Goal: Book appointment/travel/reservation

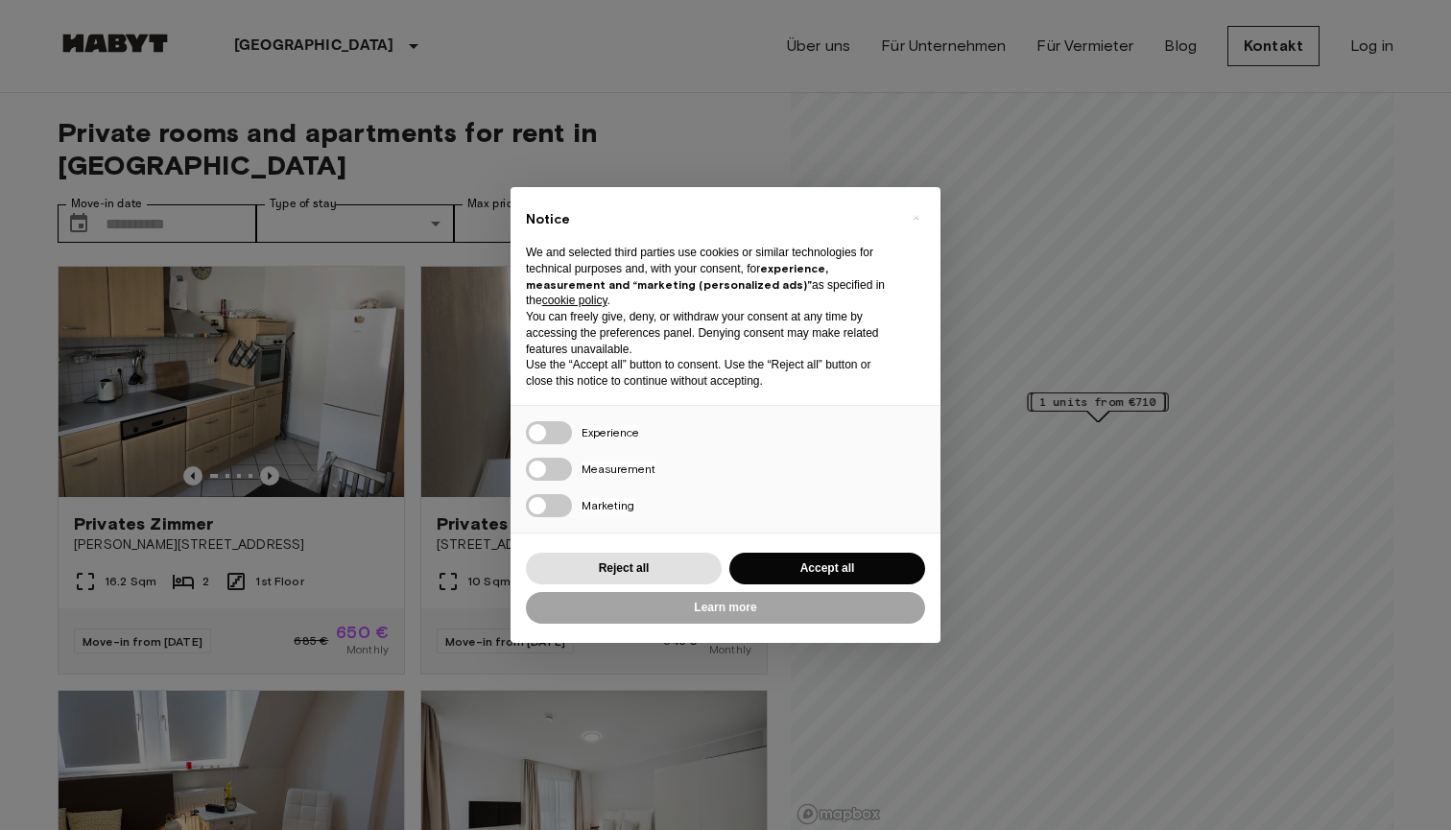
scroll to position [238, 0]
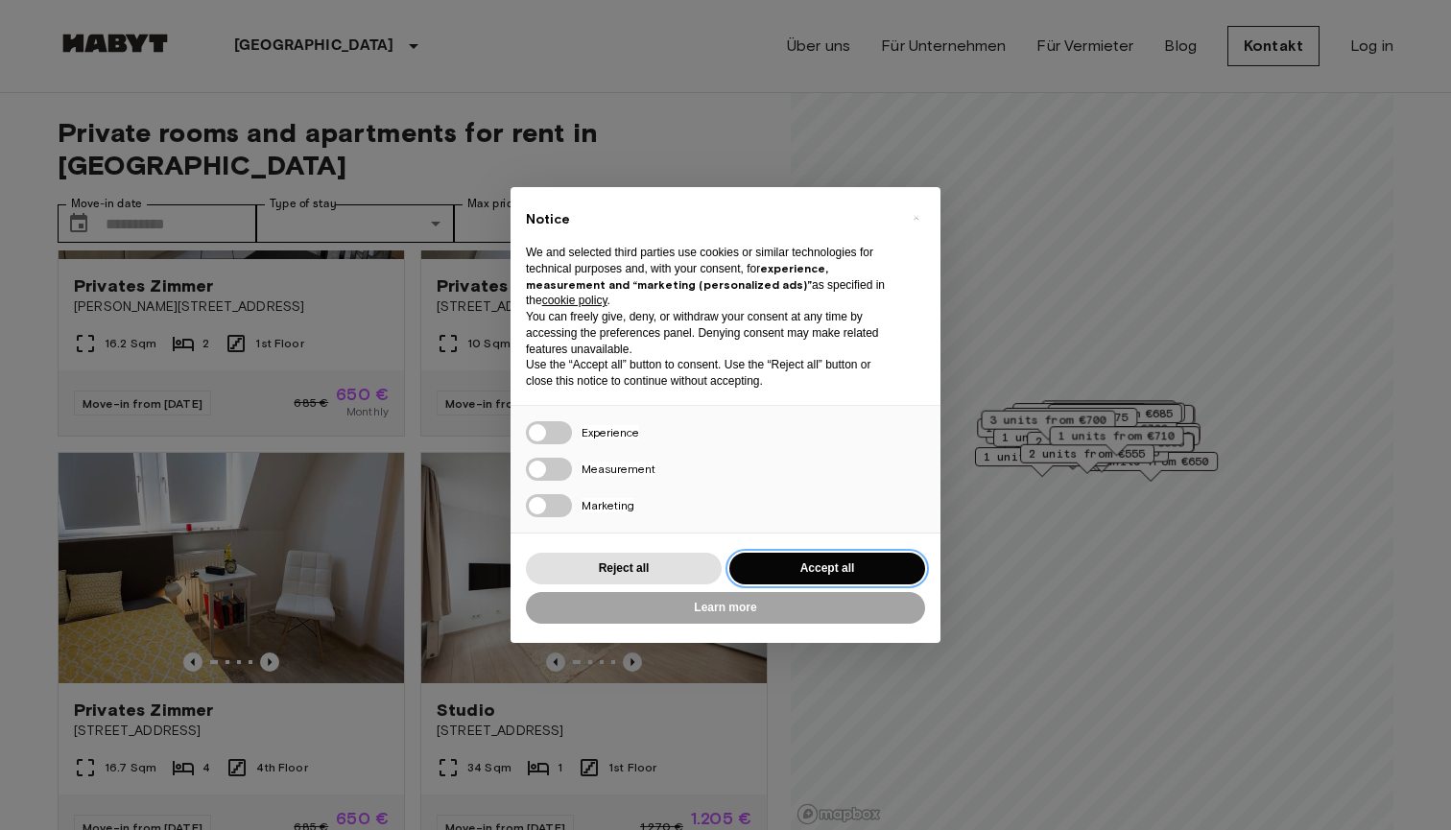
click at [791, 558] on button "Accept all" at bounding box center [828, 569] width 196 height 32
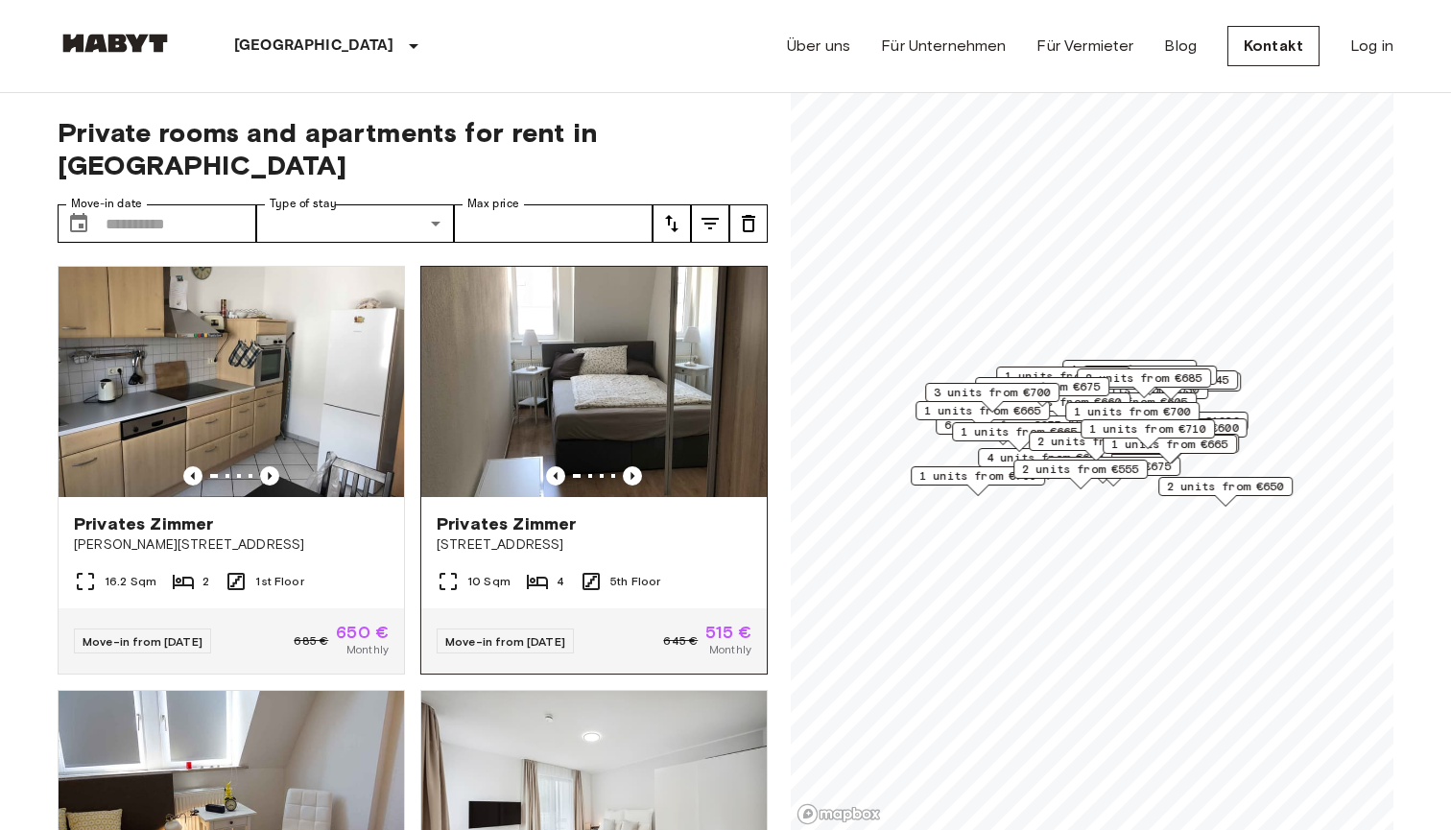
scroll to position [0, 0]
click at [635, 467] on icon "Previous image" at bounding box center [632, 476] width 19 height 19
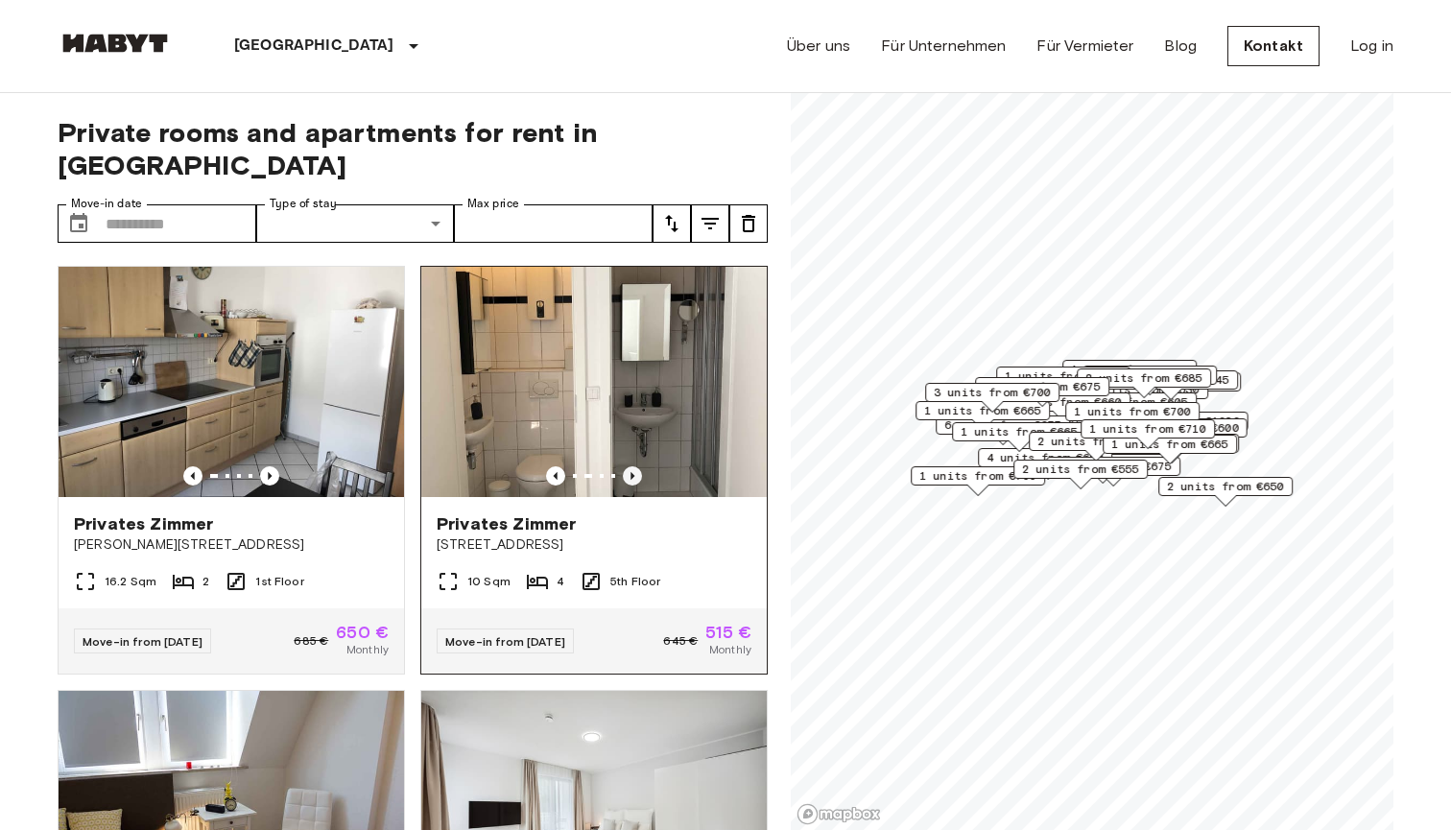
click at [635, 467] on icon "Previous image" at bounding box center [632, 476] width 19 height 19
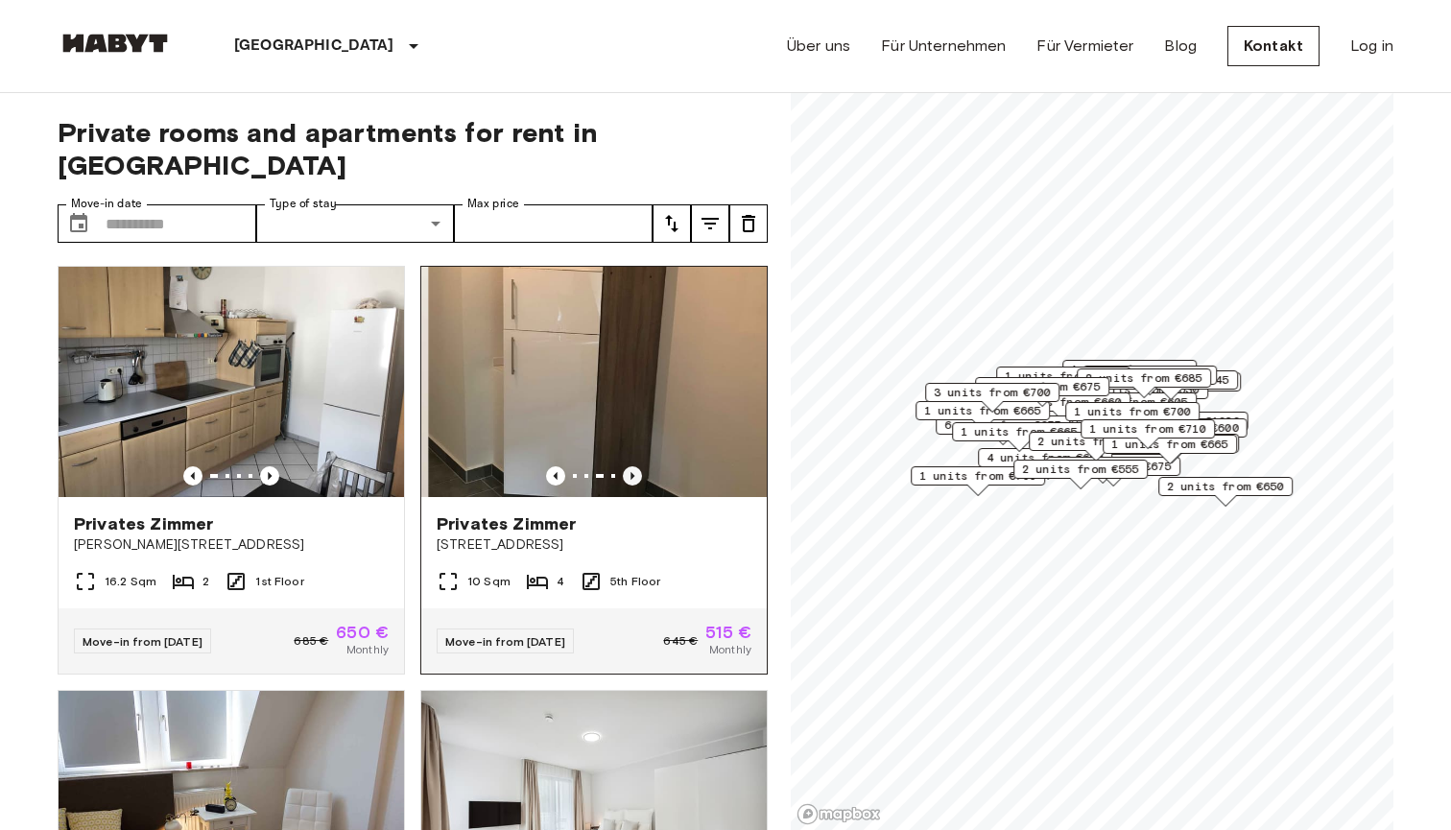
click at [635, 467] on icon "Previous image" at bounding box center [632, 476] width 19 height 19
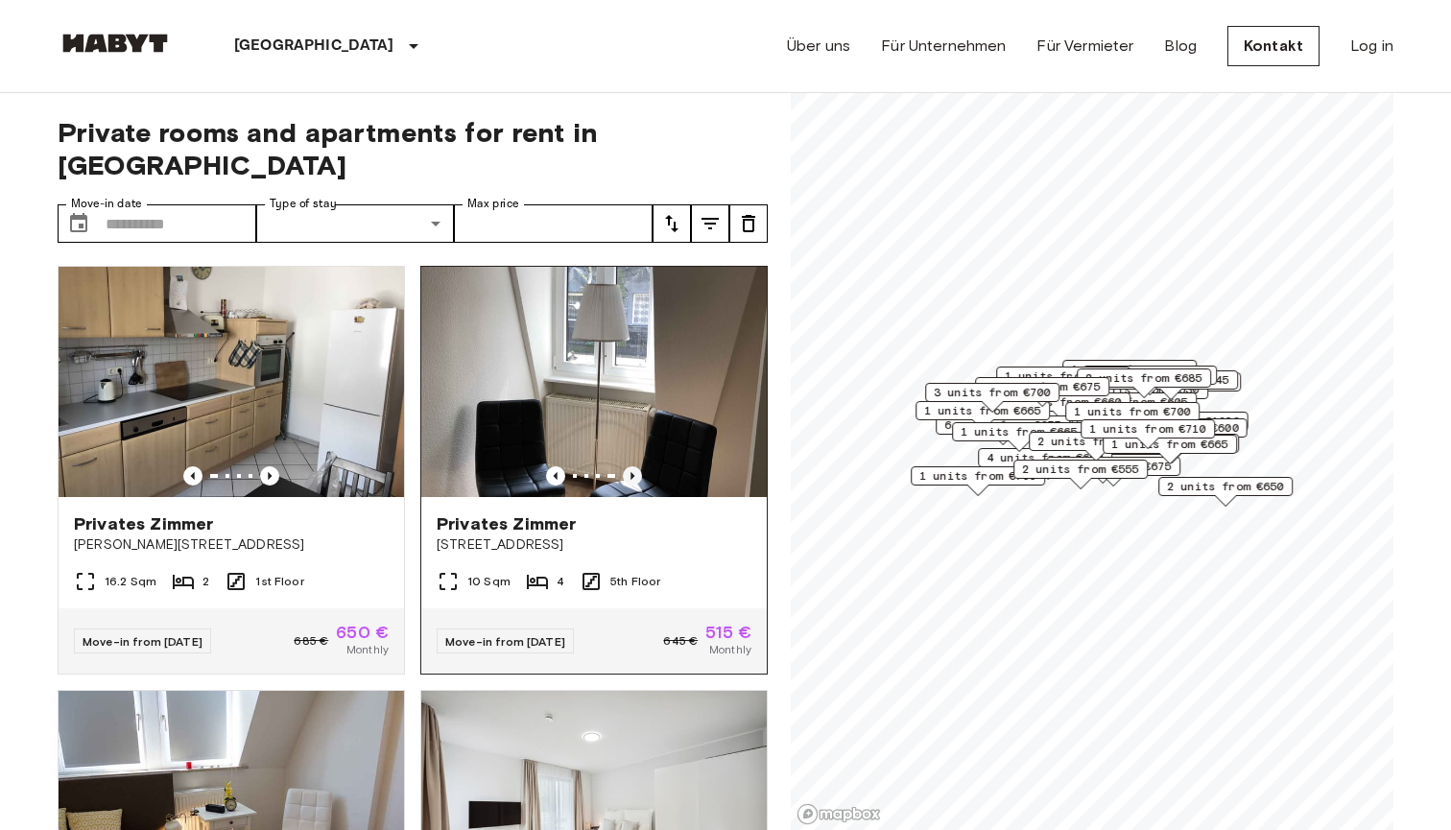
click at [635, 467] on icon "Previous image" at bounding box center [632, 476] width 19 height 19
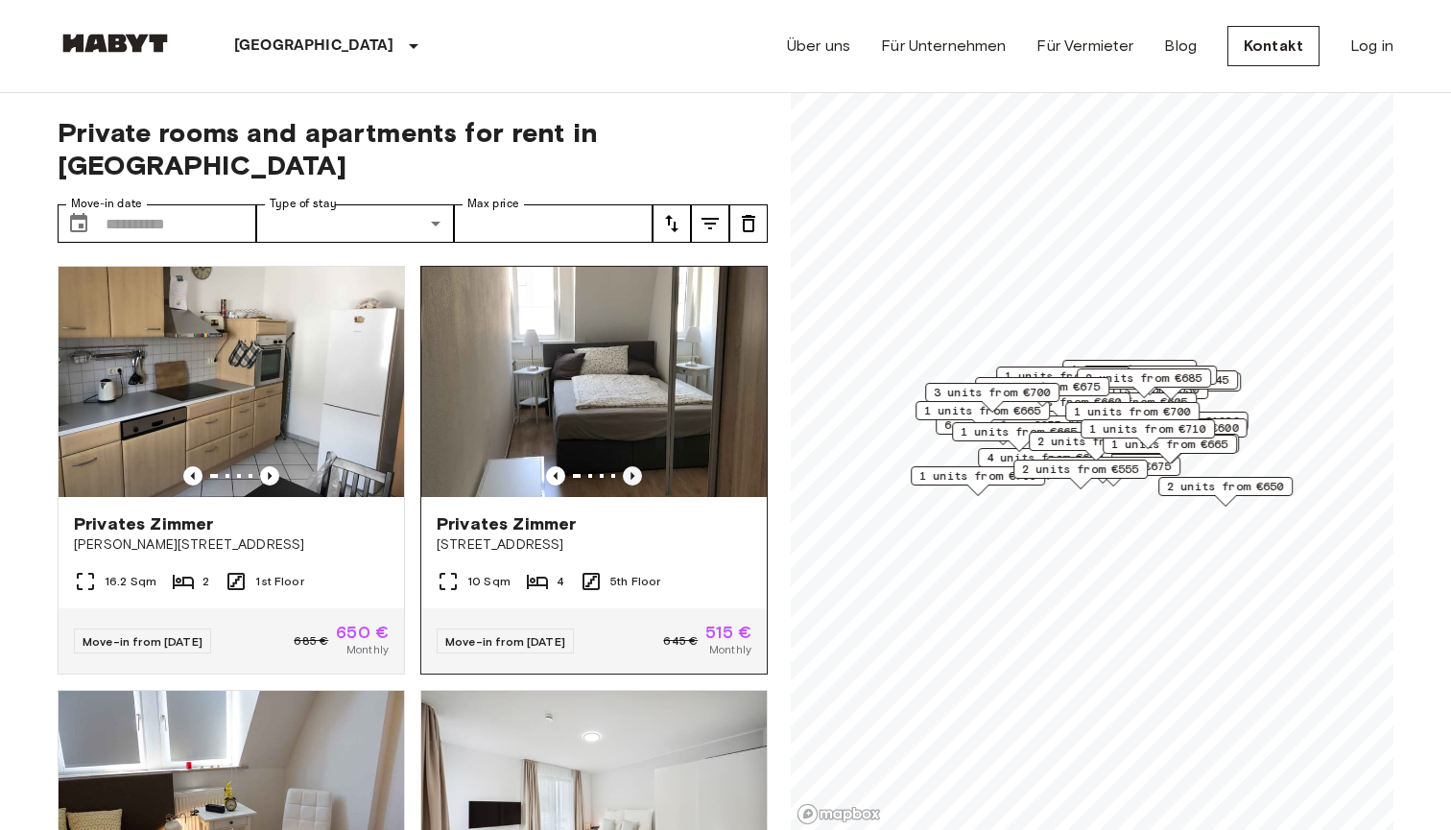
click at [635, 467] on icon "Previous image" at bounding box center [632, 476] width 19 height 19
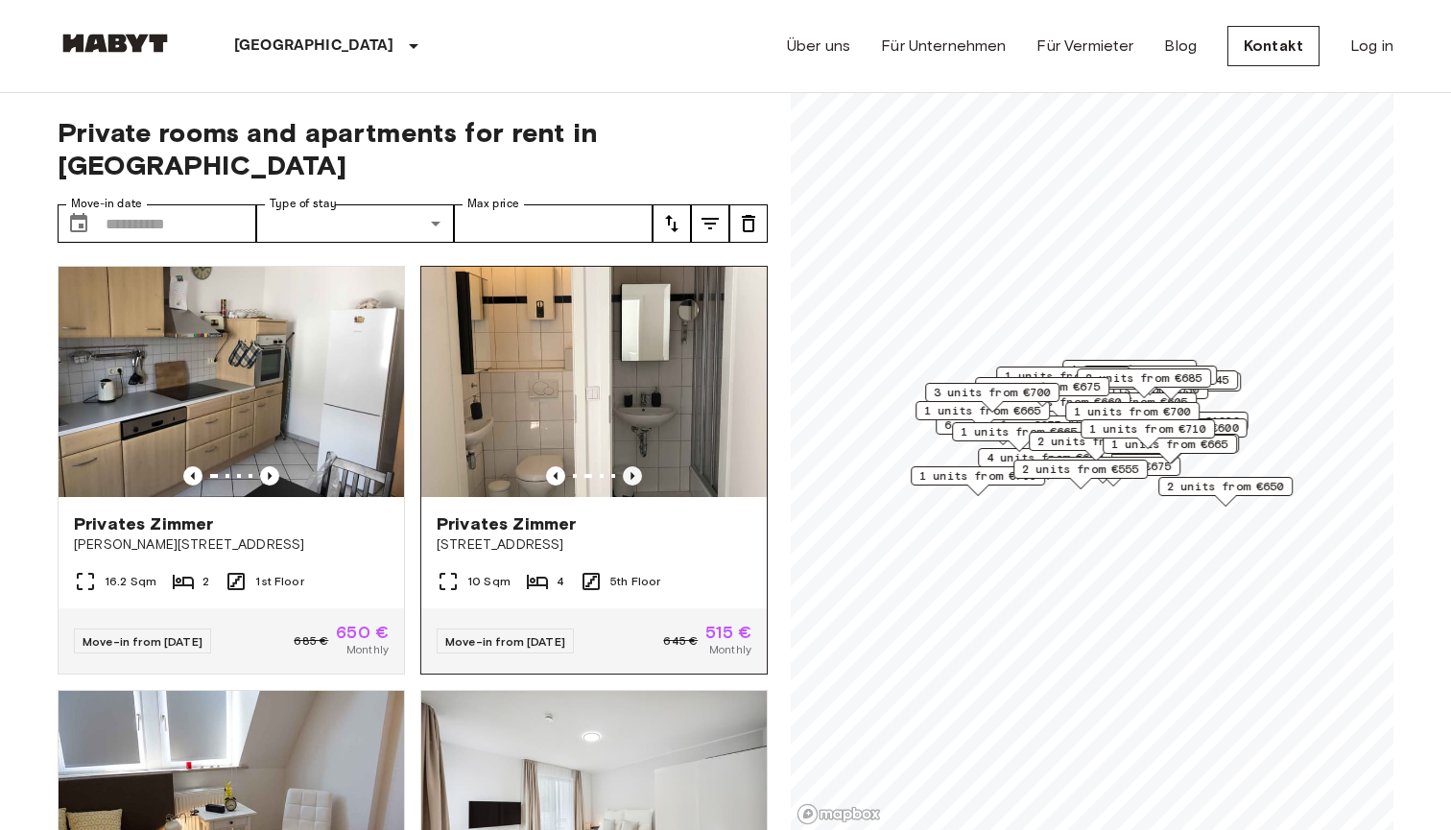
click at [635, 467] on icon "Previous image" at bounding box center [632, 476] width 19 height 19
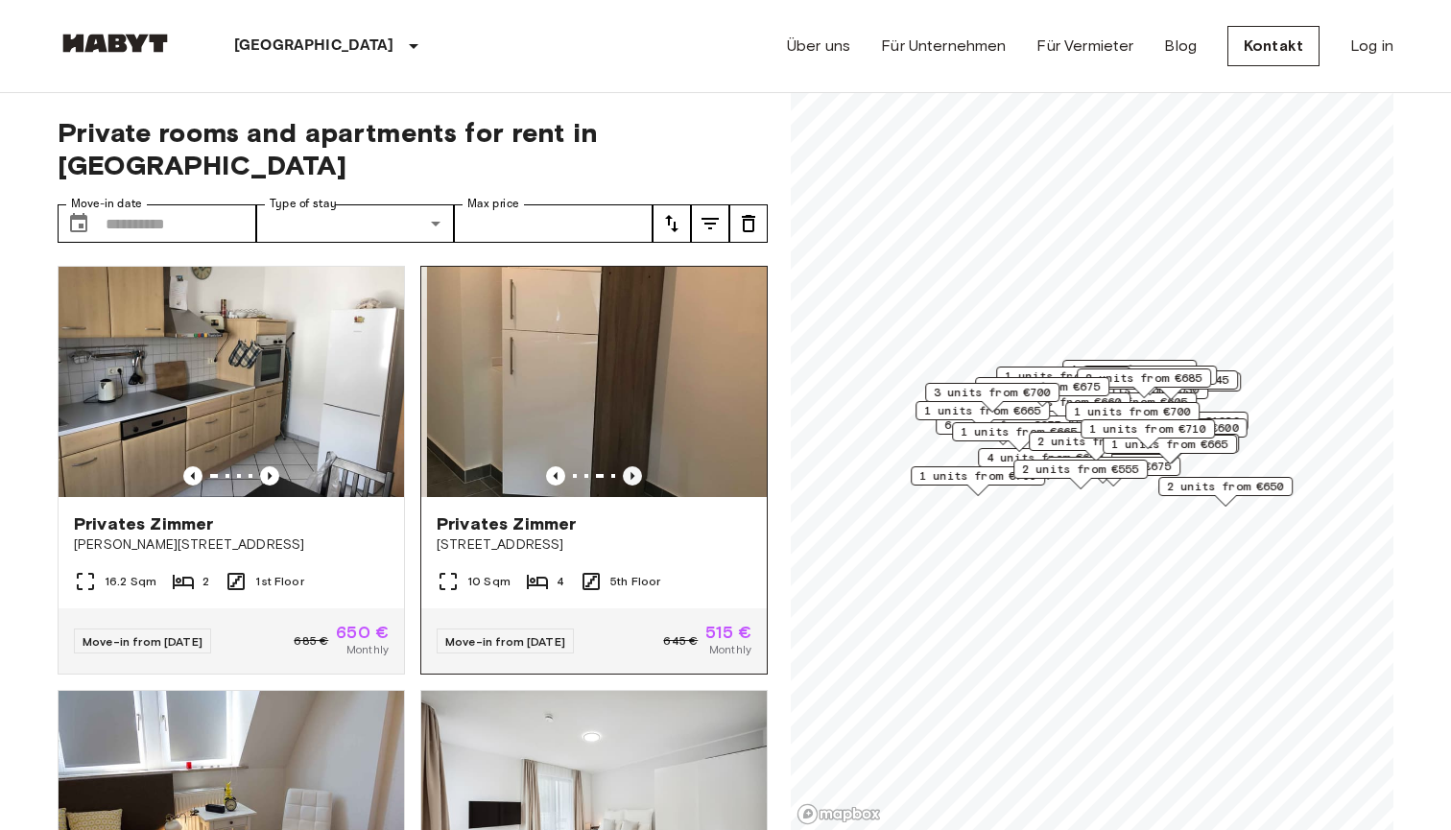
click at [635, 467] on icon "Previous image" at bounding box center [632, 476] width 19 height 19
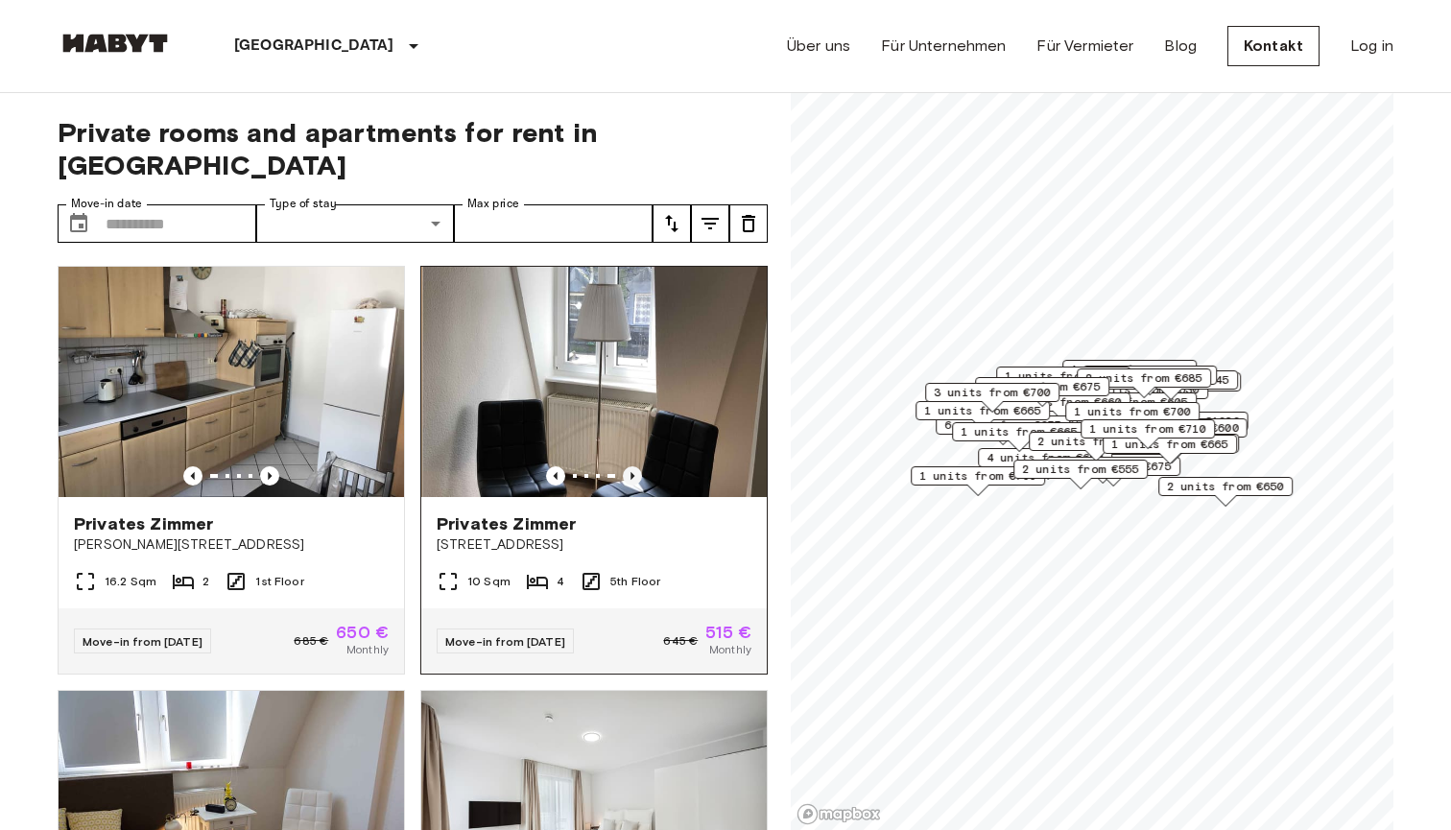
click at [635, 467] on icon "Previous image" at bounding box center [632, 476] width 19 height 19
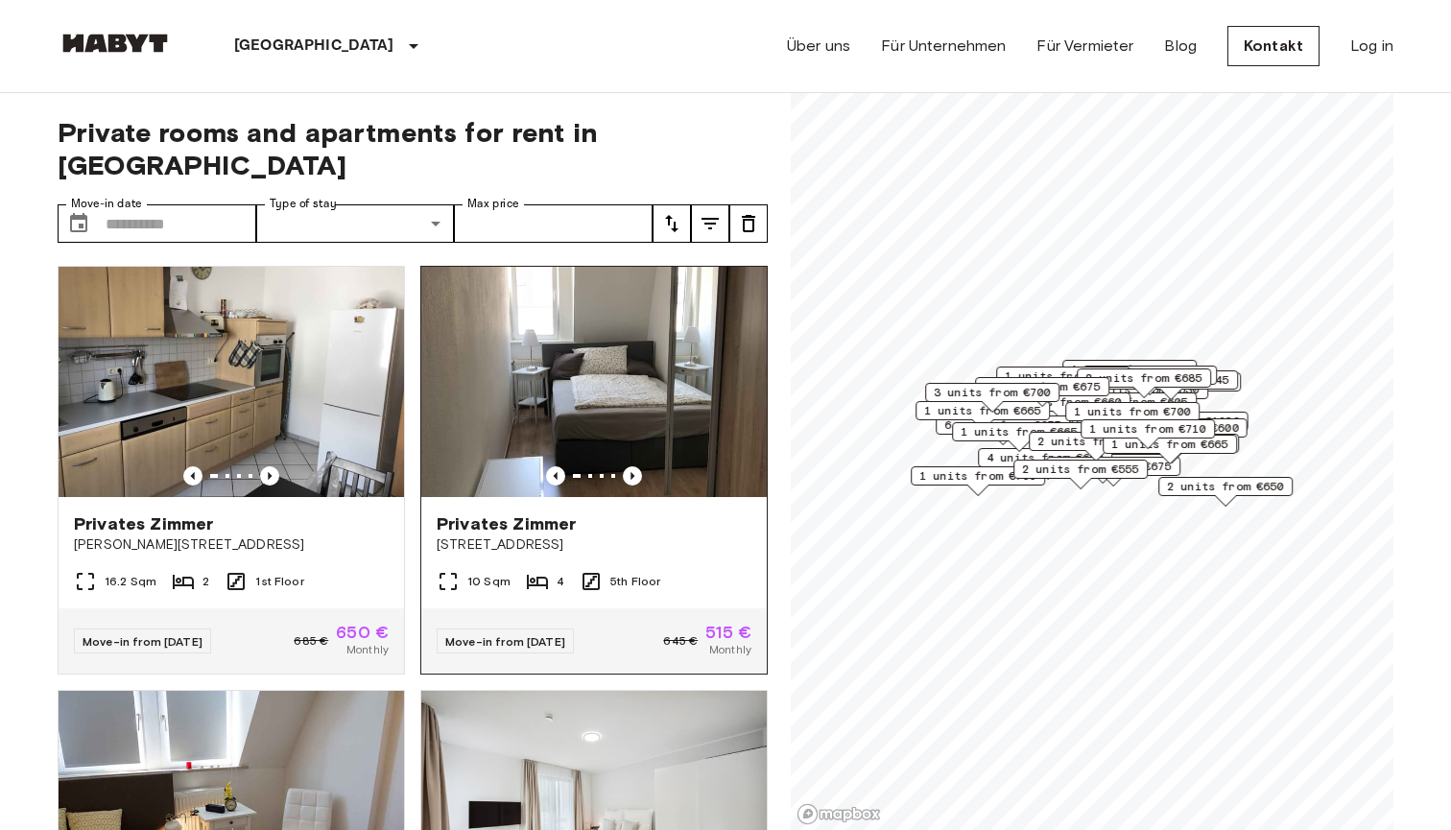
click at [542, 404] on img at bounding box center [594, 382] width 346 height 230
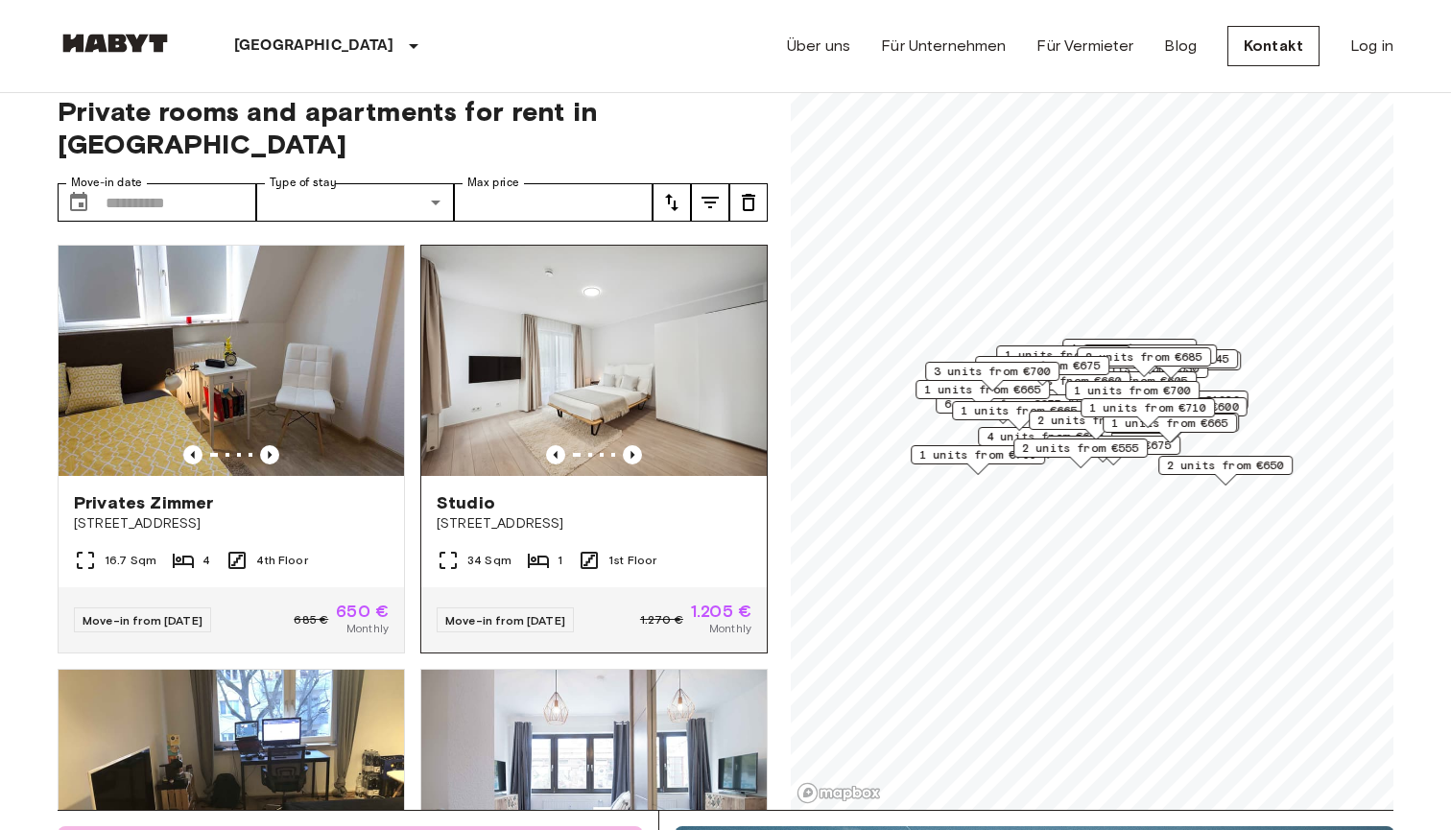
scroll to position [459, 0]
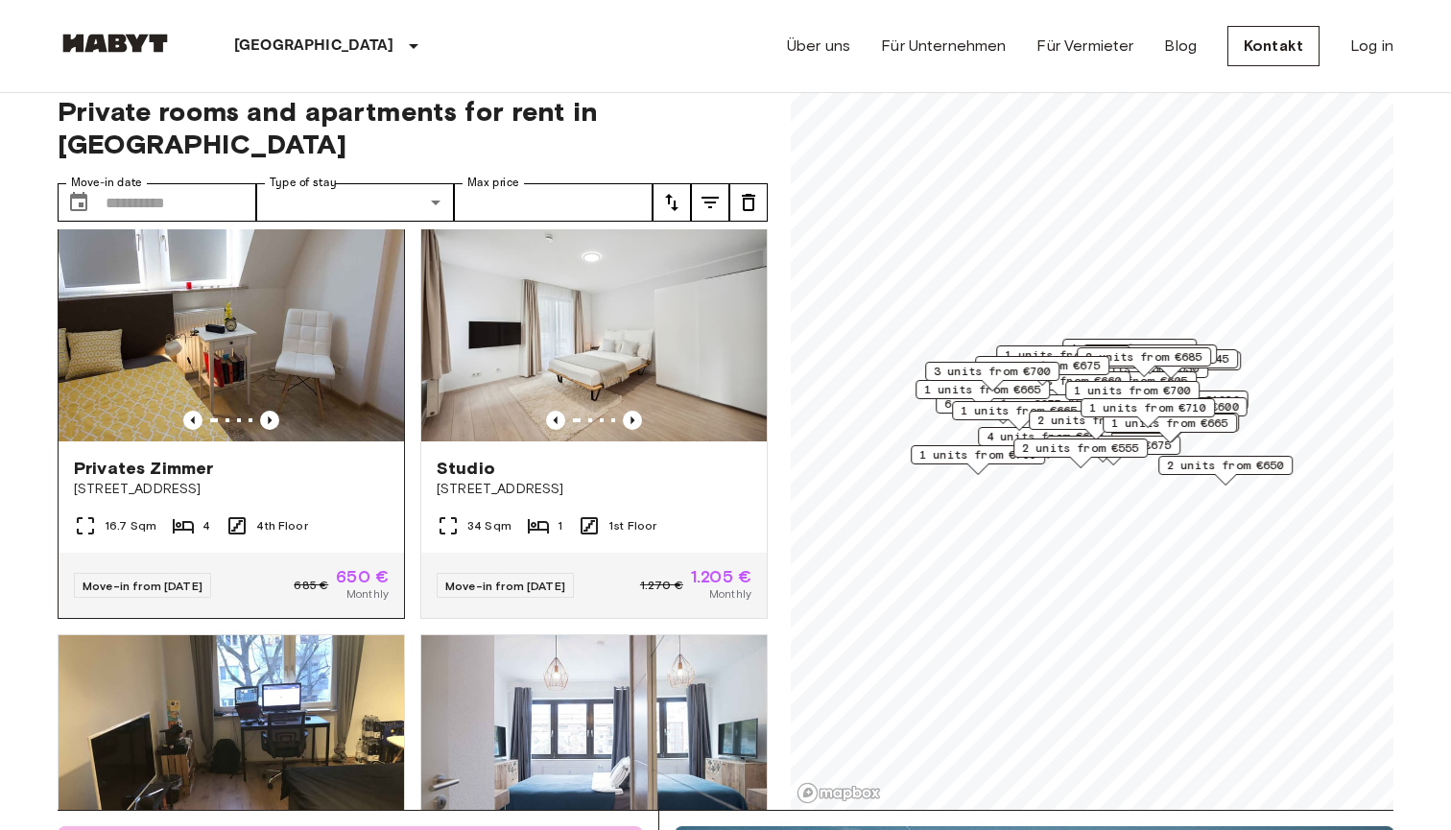
click at [261, 312] on img at bounding box center [232, 326] width 346 height 230
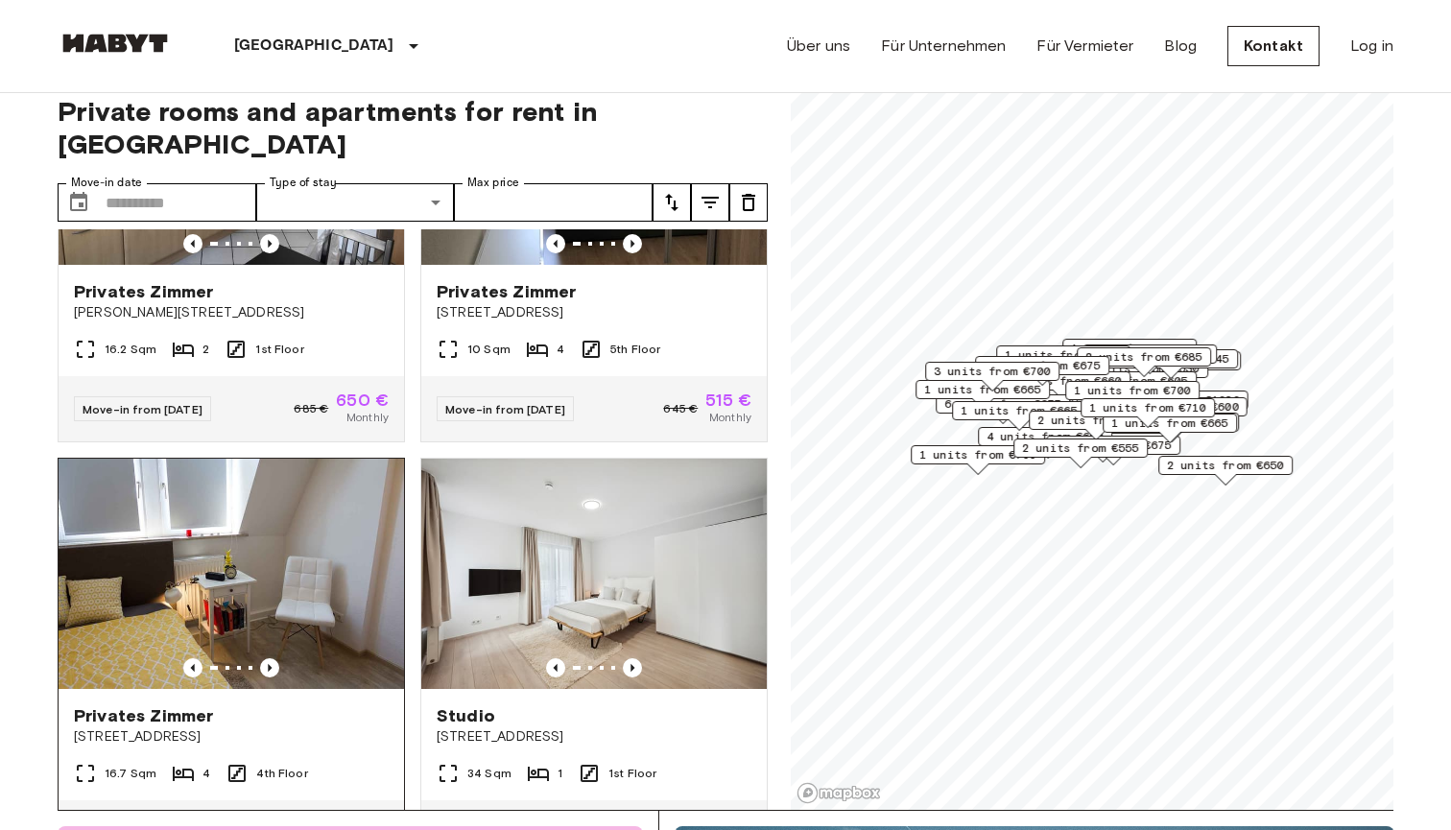
scroll to position [96, 0]
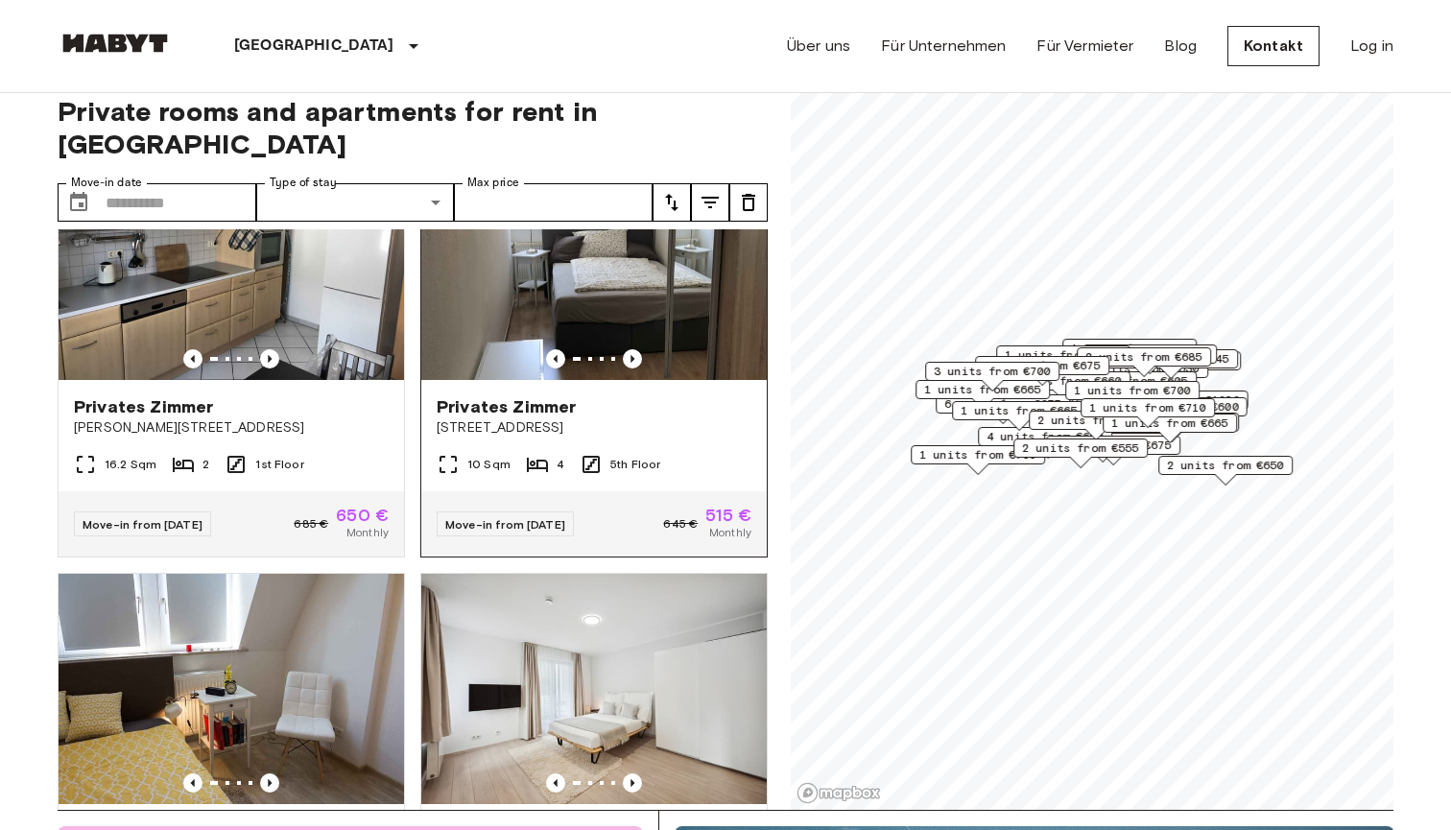
click at [595, 395] on div "Privates Zimmer" at bounding box center [594, 406] width 315 height 23
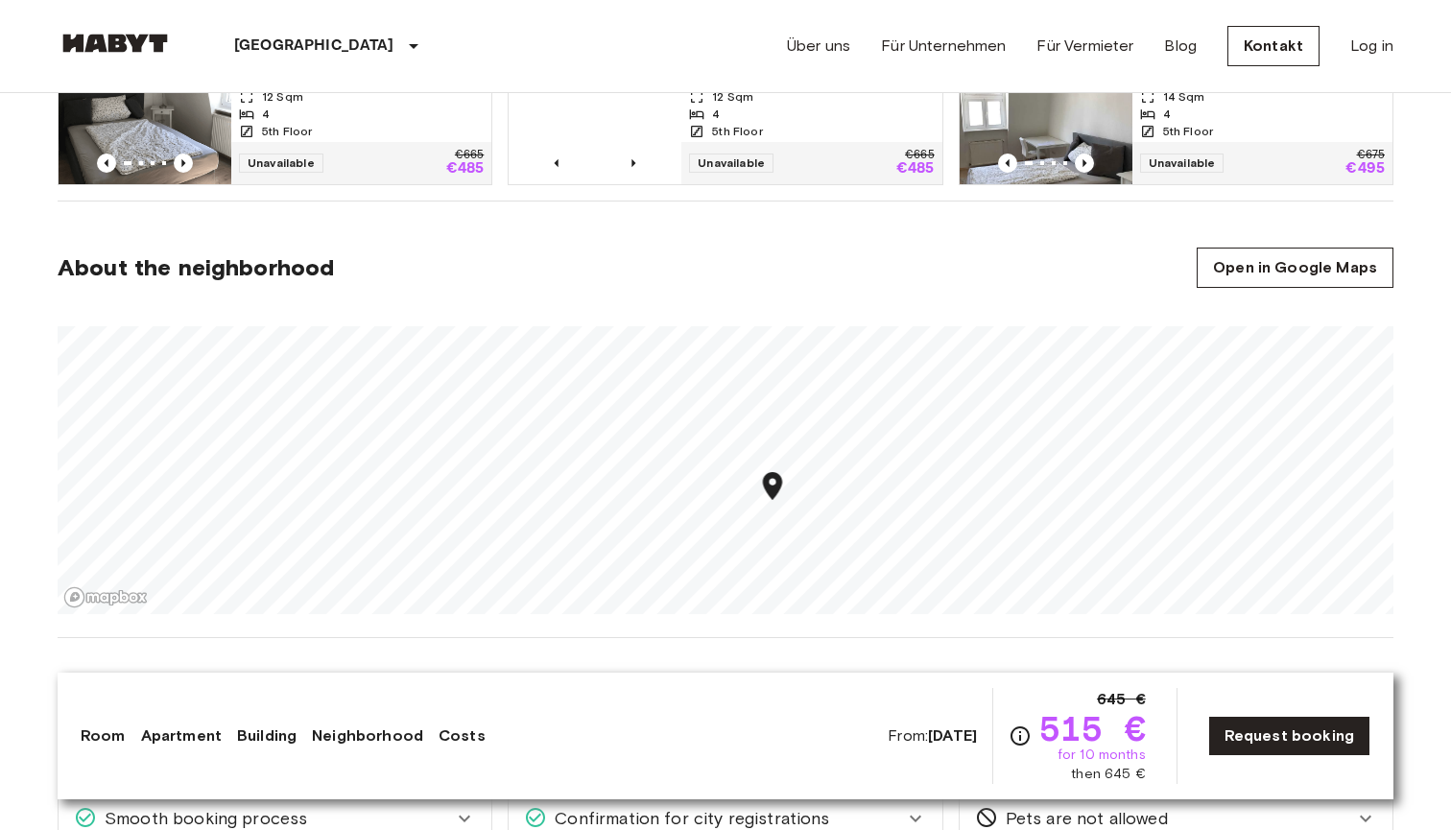
scroll to position [1082, 0]
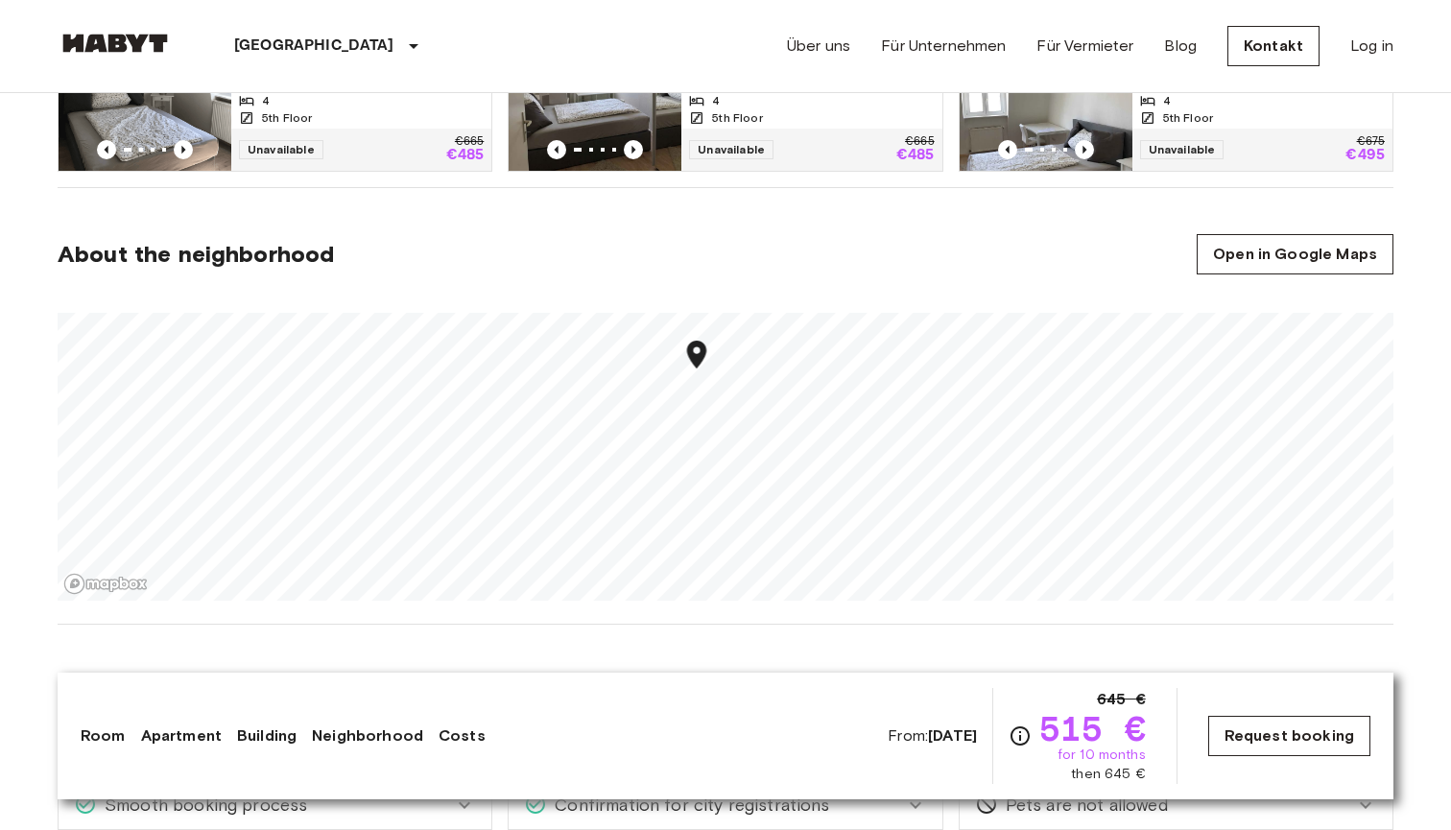
click at [1277, 752] on link "Request booking" at bounding box center [1290, 736] width 162 height 40
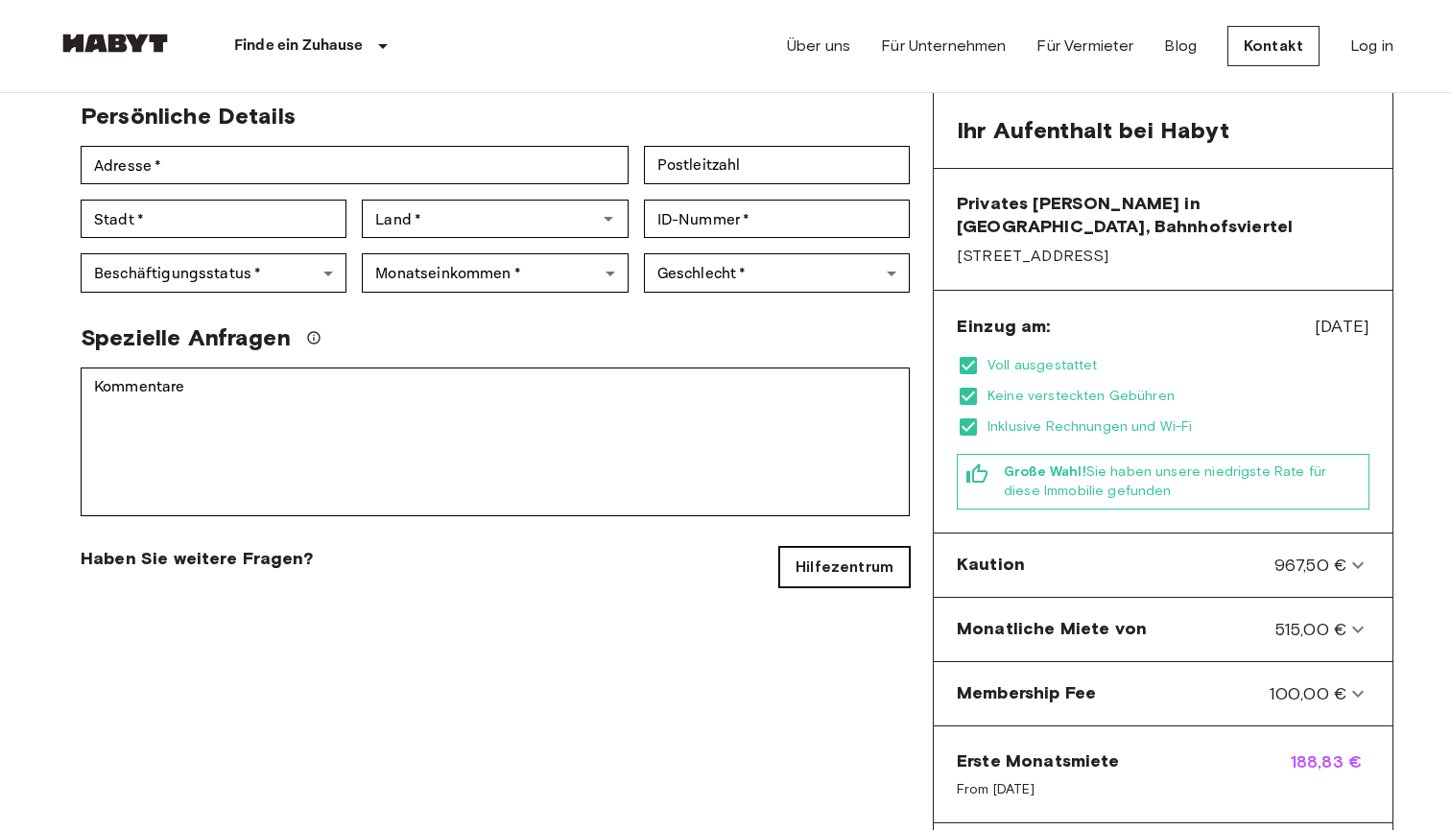
scroll to position [383, 0]
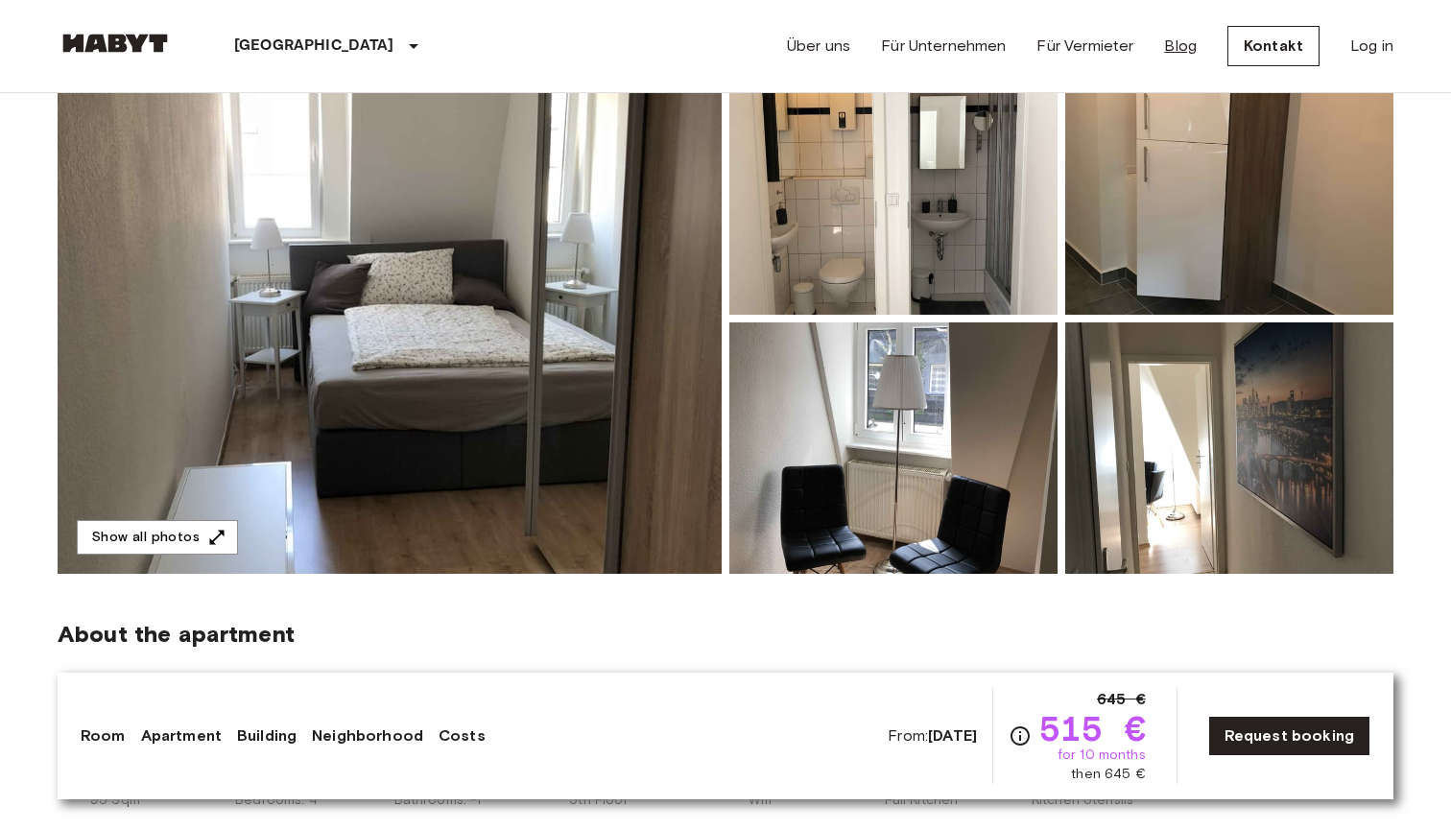
scroll to position [235, 0]
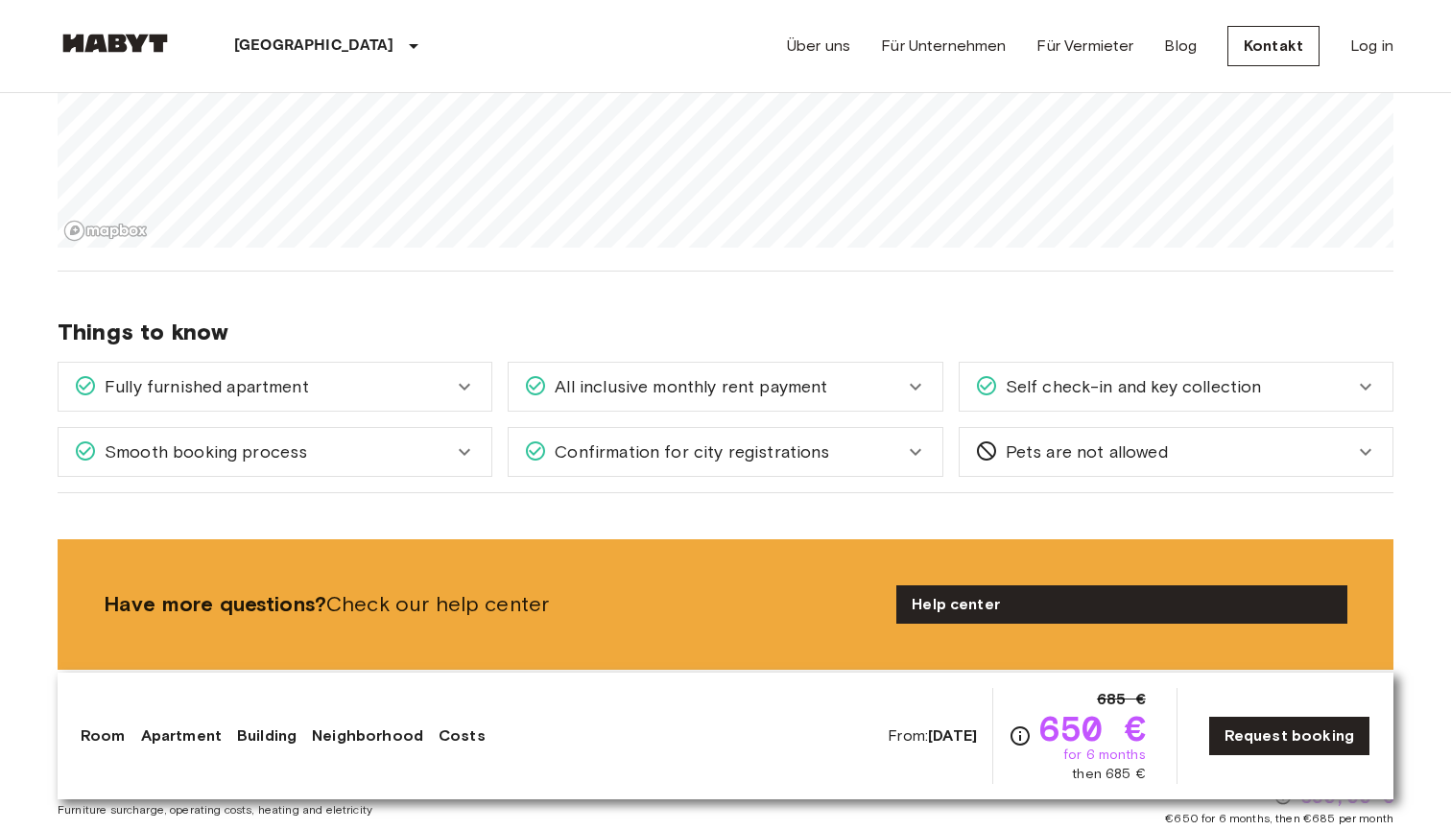
scroll to position [1433, 0]
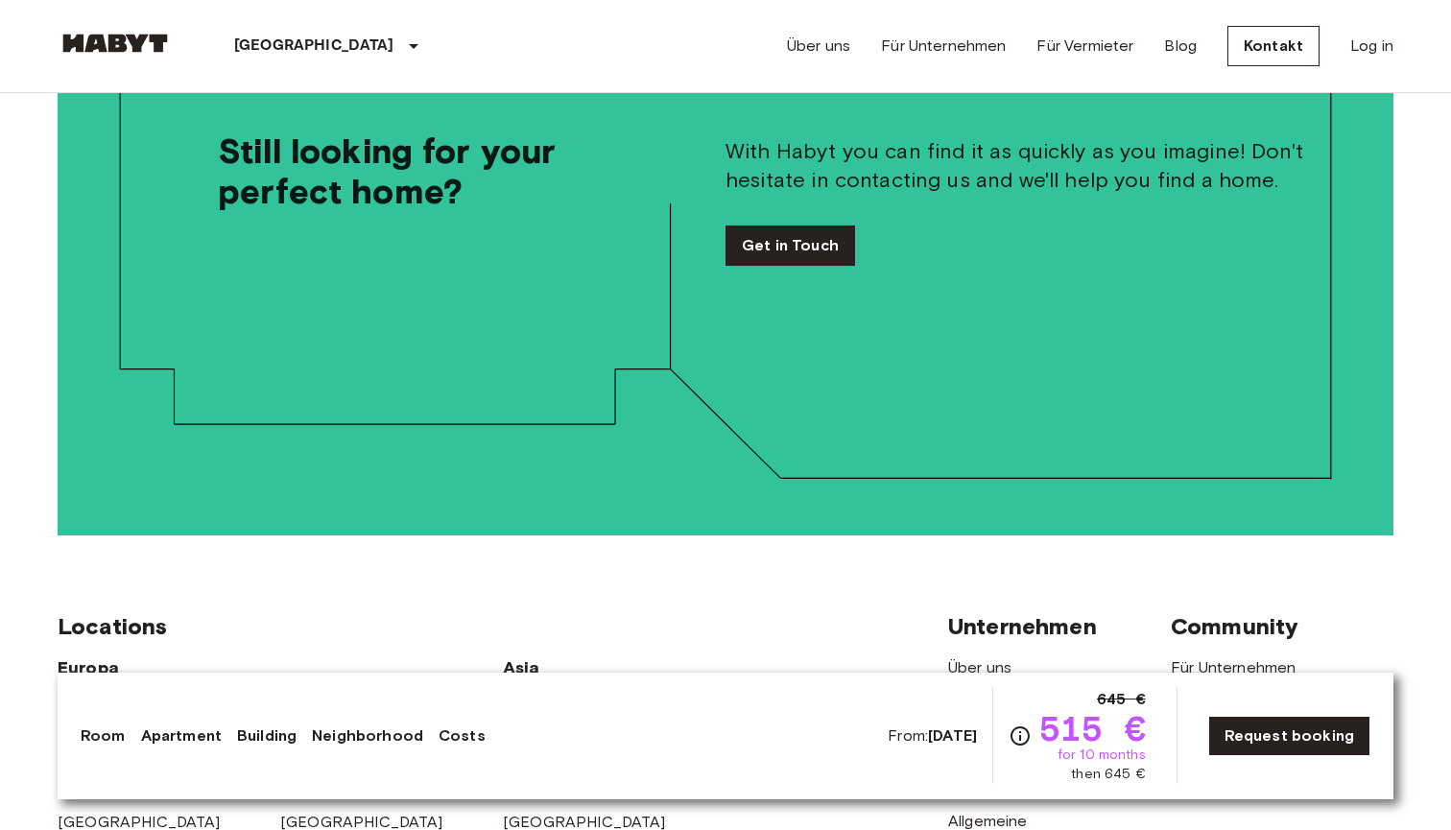
scroll to position [3660, 0]
